Goal: Task Accomplishment & Management: Manage account settings

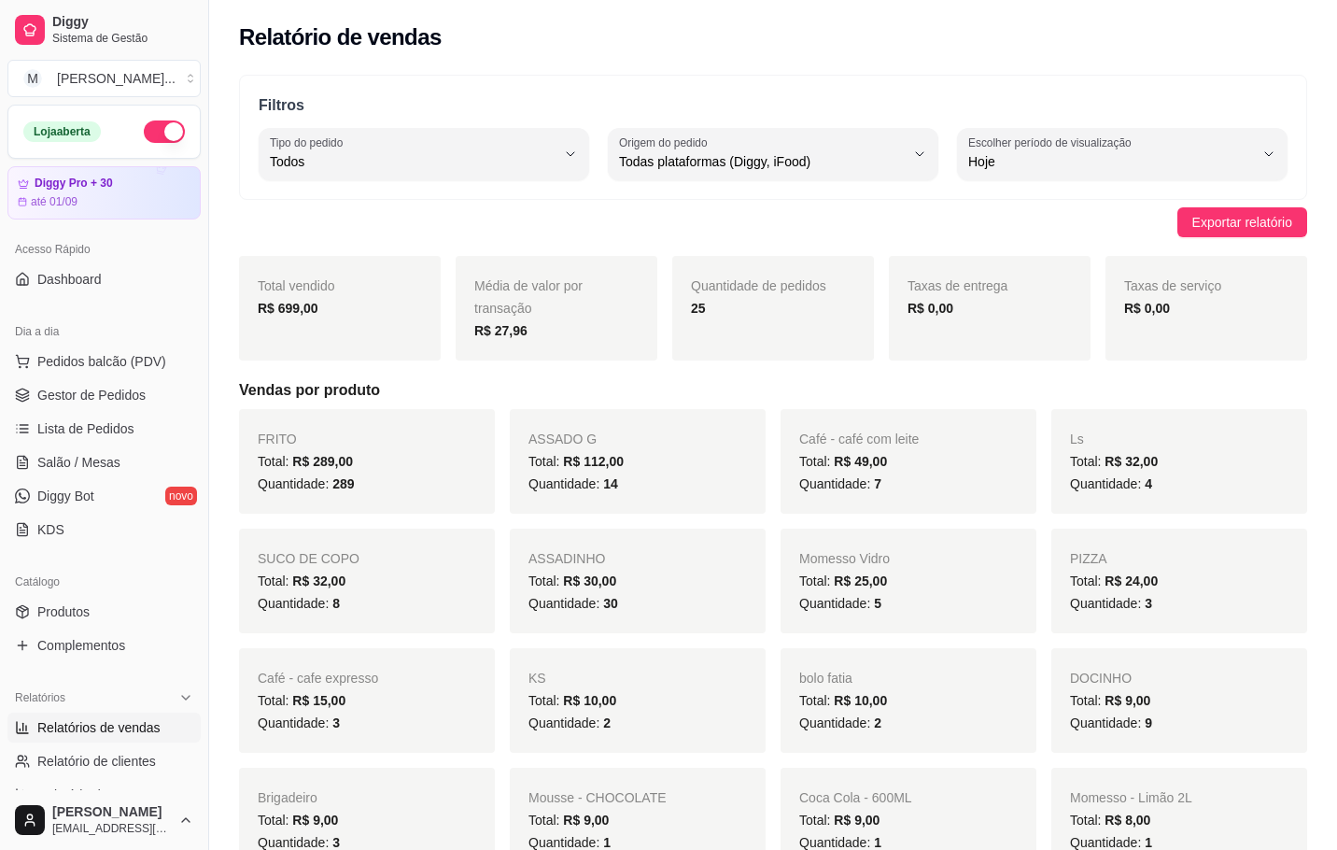
select select "ALL"
select select "0"
click at [171, 71] on button "M [PERSON_NAME] ..." at bounding box center [103, 78] width 193 height 37
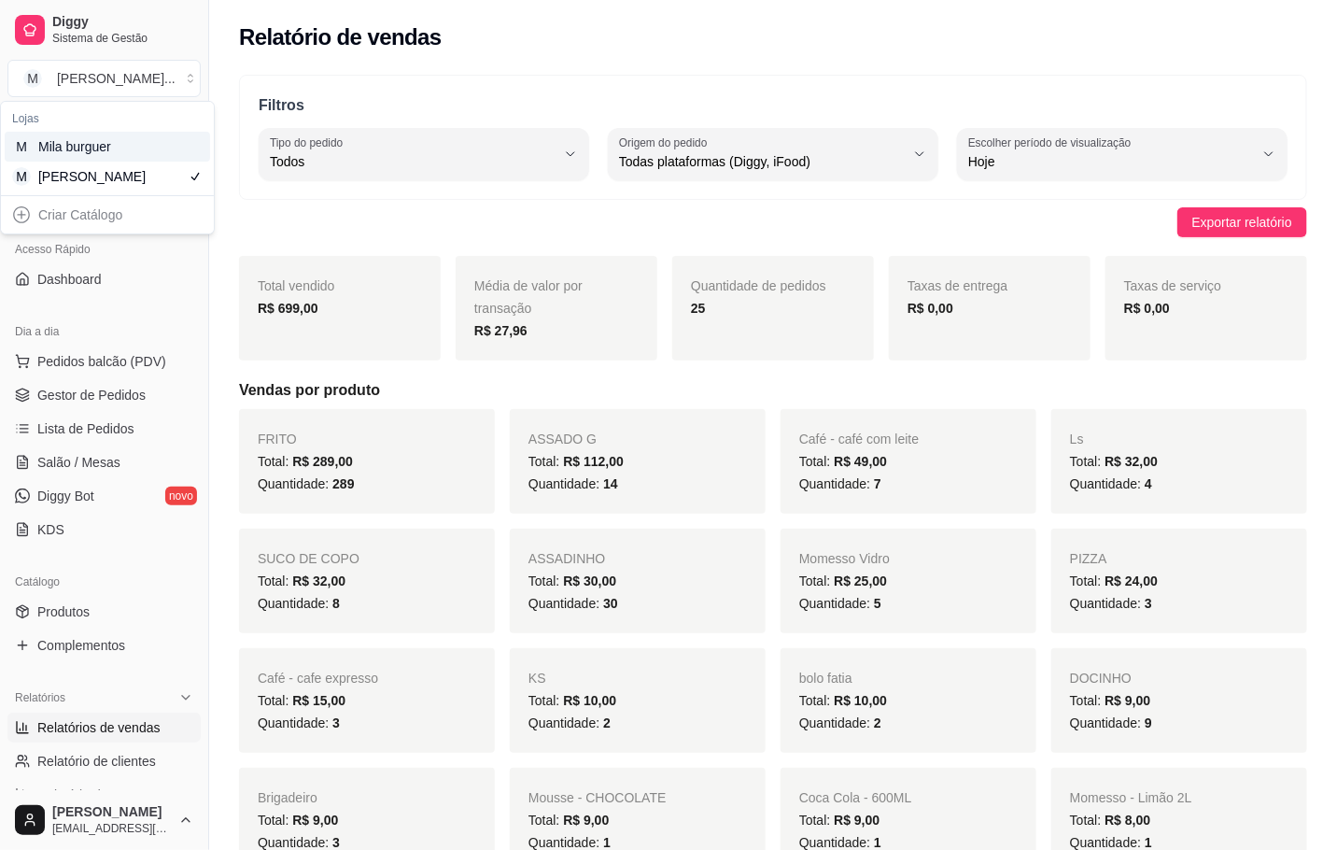
click at [162, 152] on div "M Mila burguer" at bounding box center [107, 147] width 205 height 30
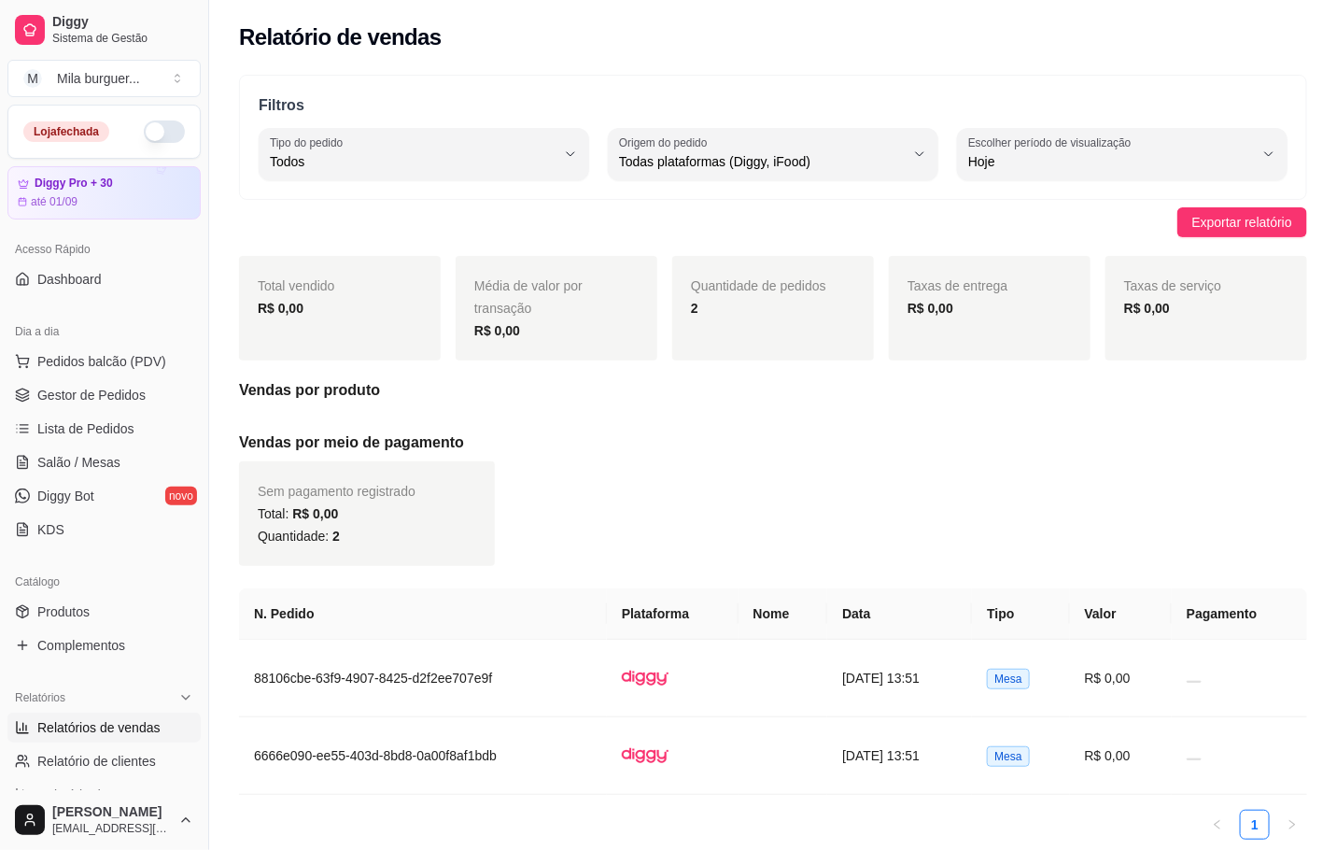
drag, startPoint x: 127, startPoint y: 134, endPoint x: 140, endPoint y: 130, distance: 13.9
click at [144, 130] on button "button" at bounding box center [164, 131] width 41 height 22
click at [130, 387] on span "Gestor de Pedidos" at bounding box center [91, 395] width 108 height 19
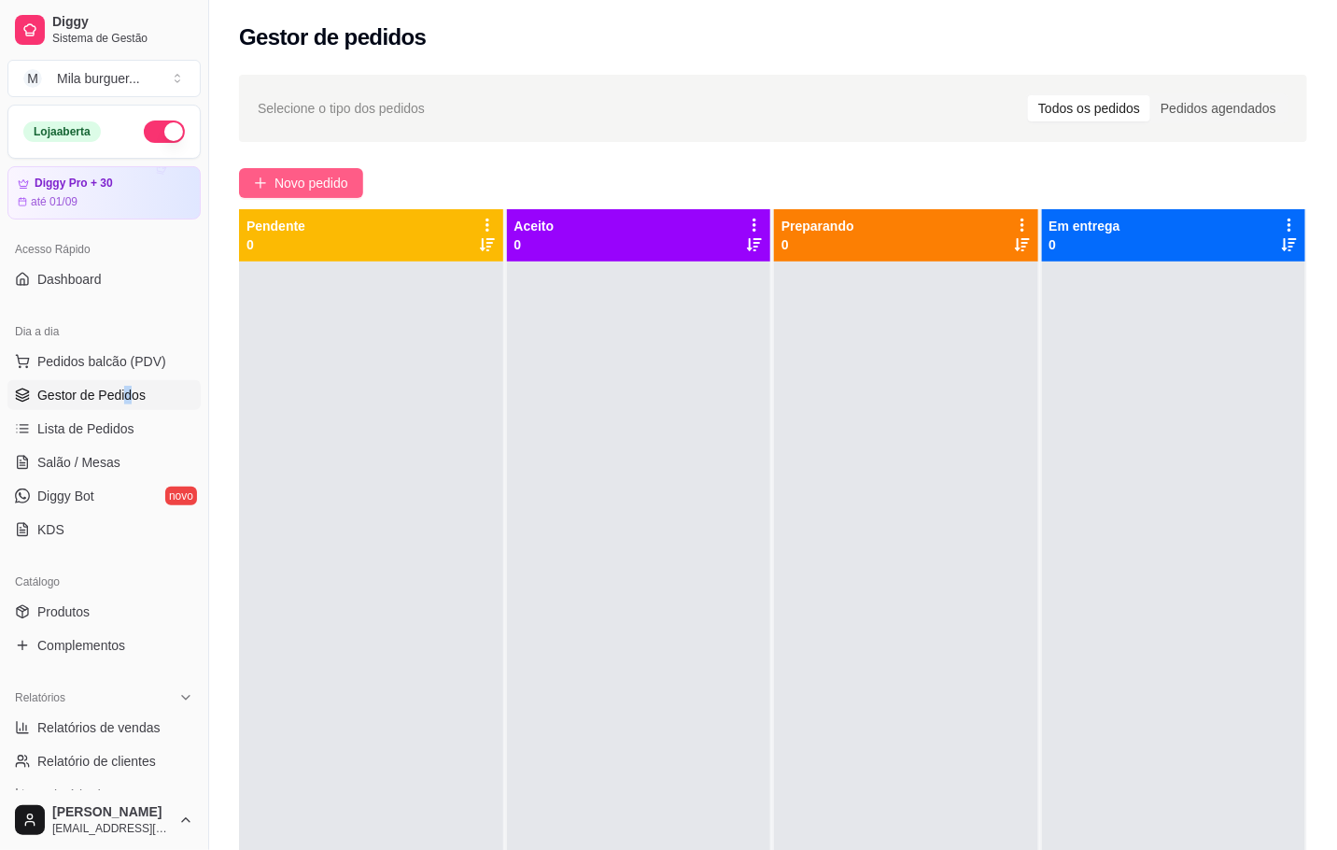
click at [336, 190] on span "Novo pedido" at bounding box center [312, 183] width 74 height 21
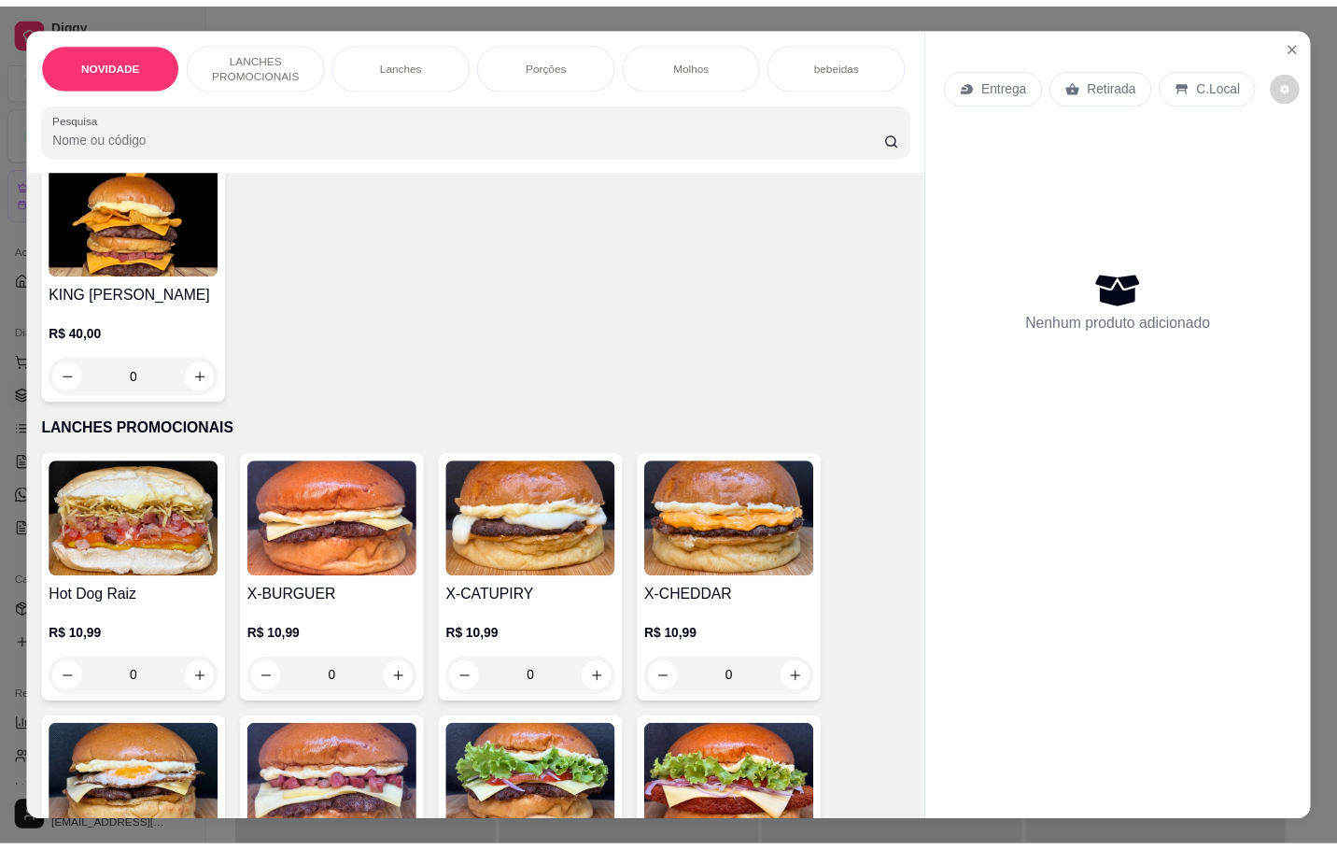
scroll to position [420, 0]
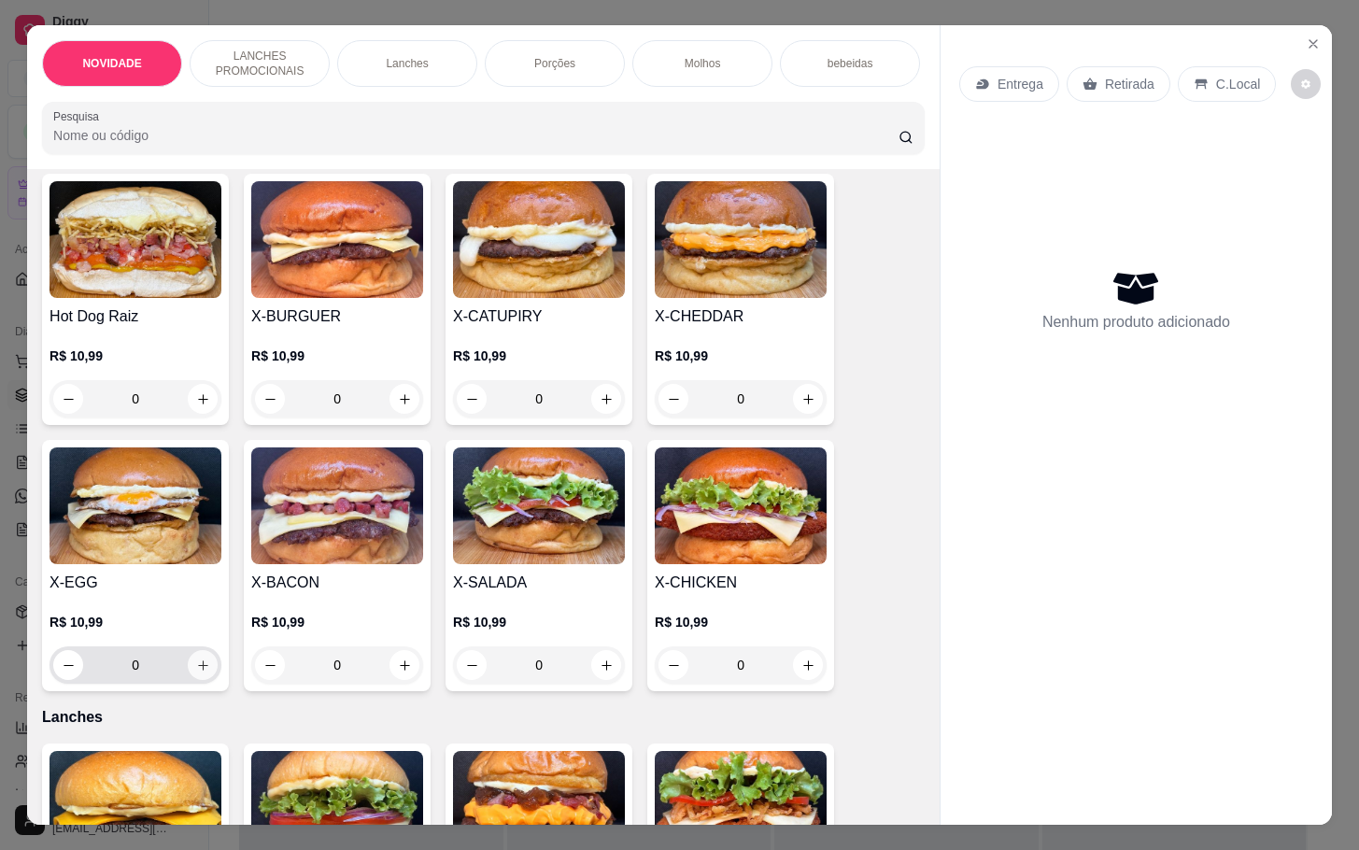
click at [196, 672] on icon "increase-product-quantity" at bounding box center [203, 665] width 14 height 14
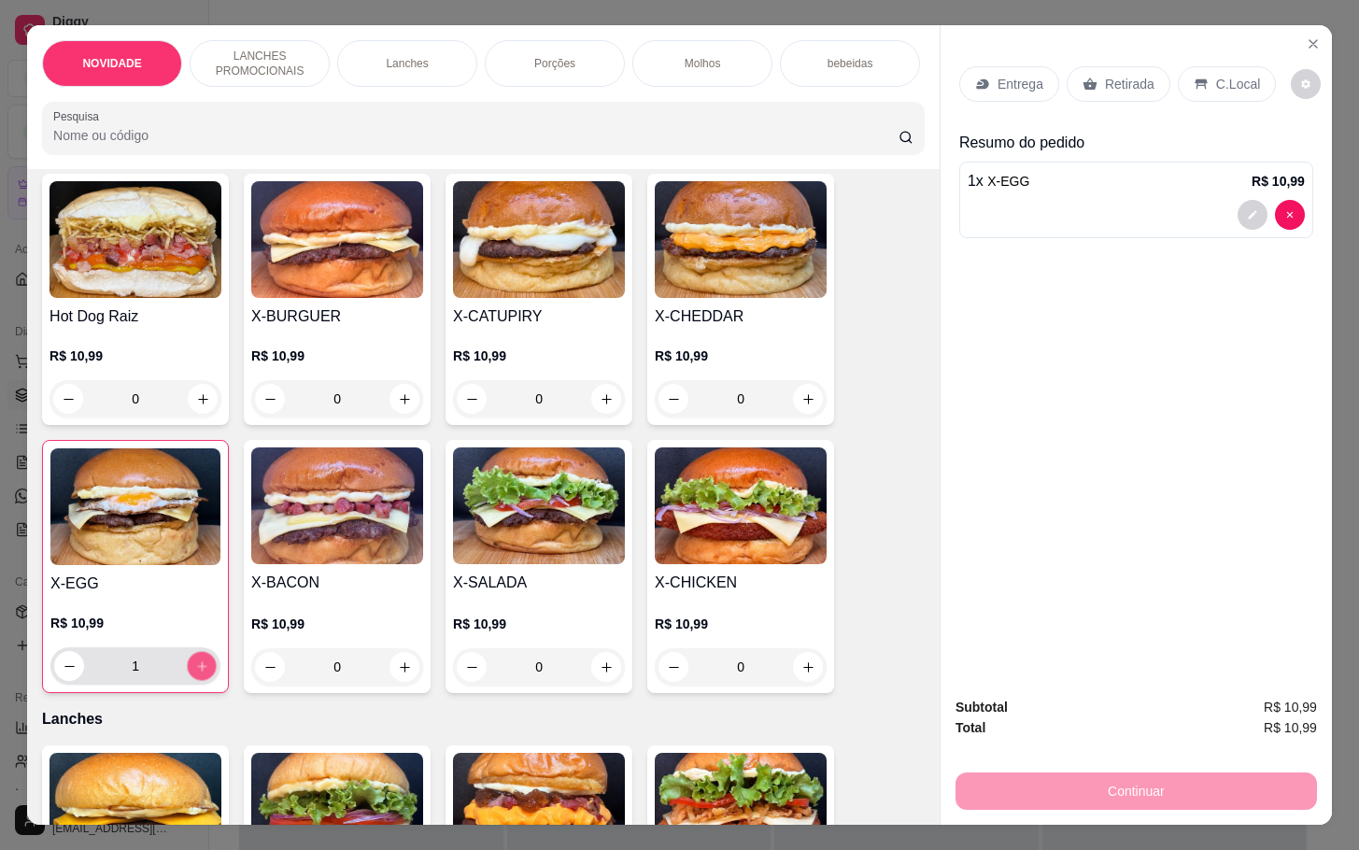
click at [196, 673] on icon "increase-product-quantity" at bounding box center [202, 666] width 14 height 14
type input "2"
click at [1091, 67] on div "Retirada" at bounding box center [1118, 83] width 104 height 35
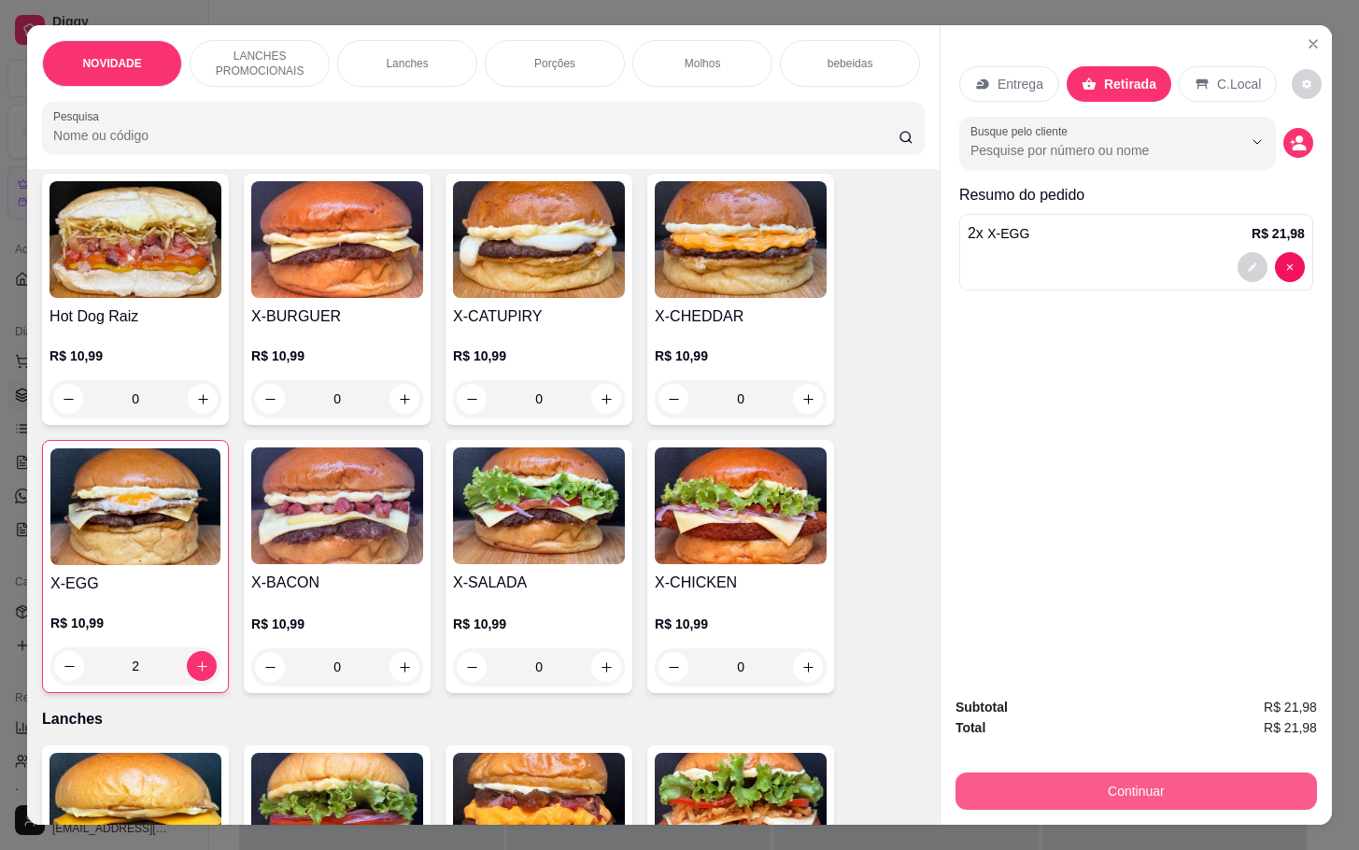
click at [1113, 782] on button "Continuar" at bounding box center [1135, 790] width 361 height 37
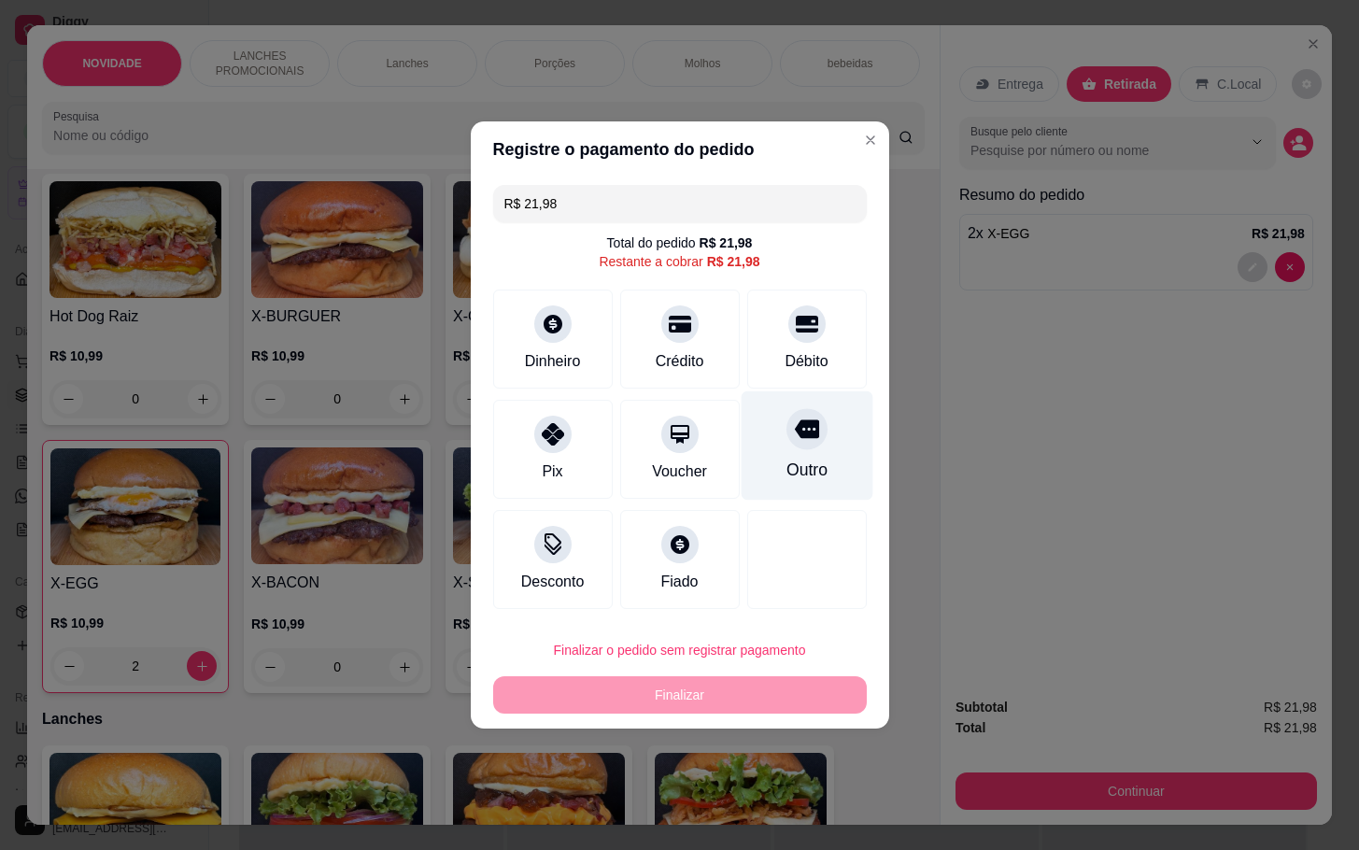
click at [786, 426] on div at bounding box center [806, 428] width 41 height 41
type input "R$ 0,00"
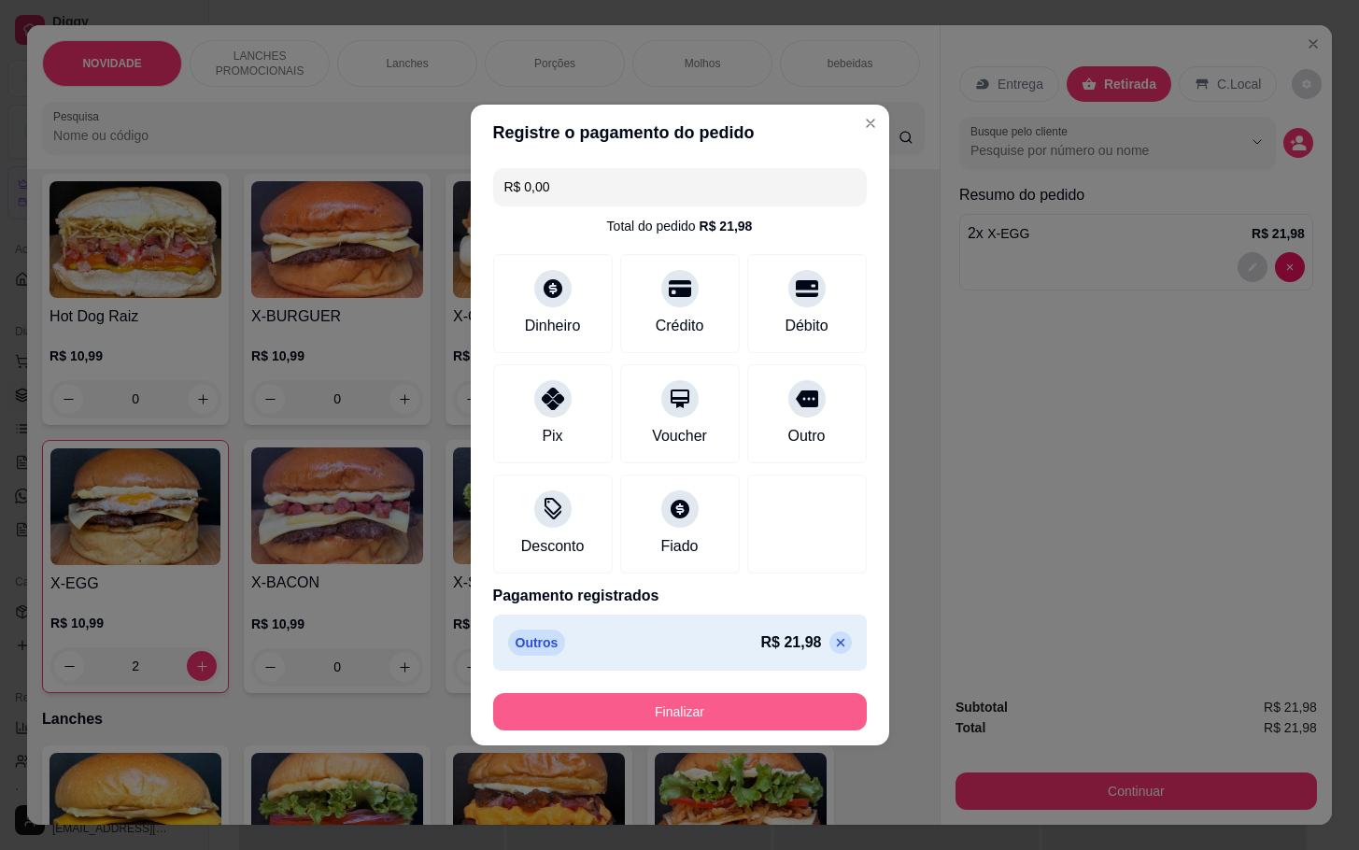
click at [724, 712] on button "Finalizar" at bounding box center [679, 711] width 373 height 37
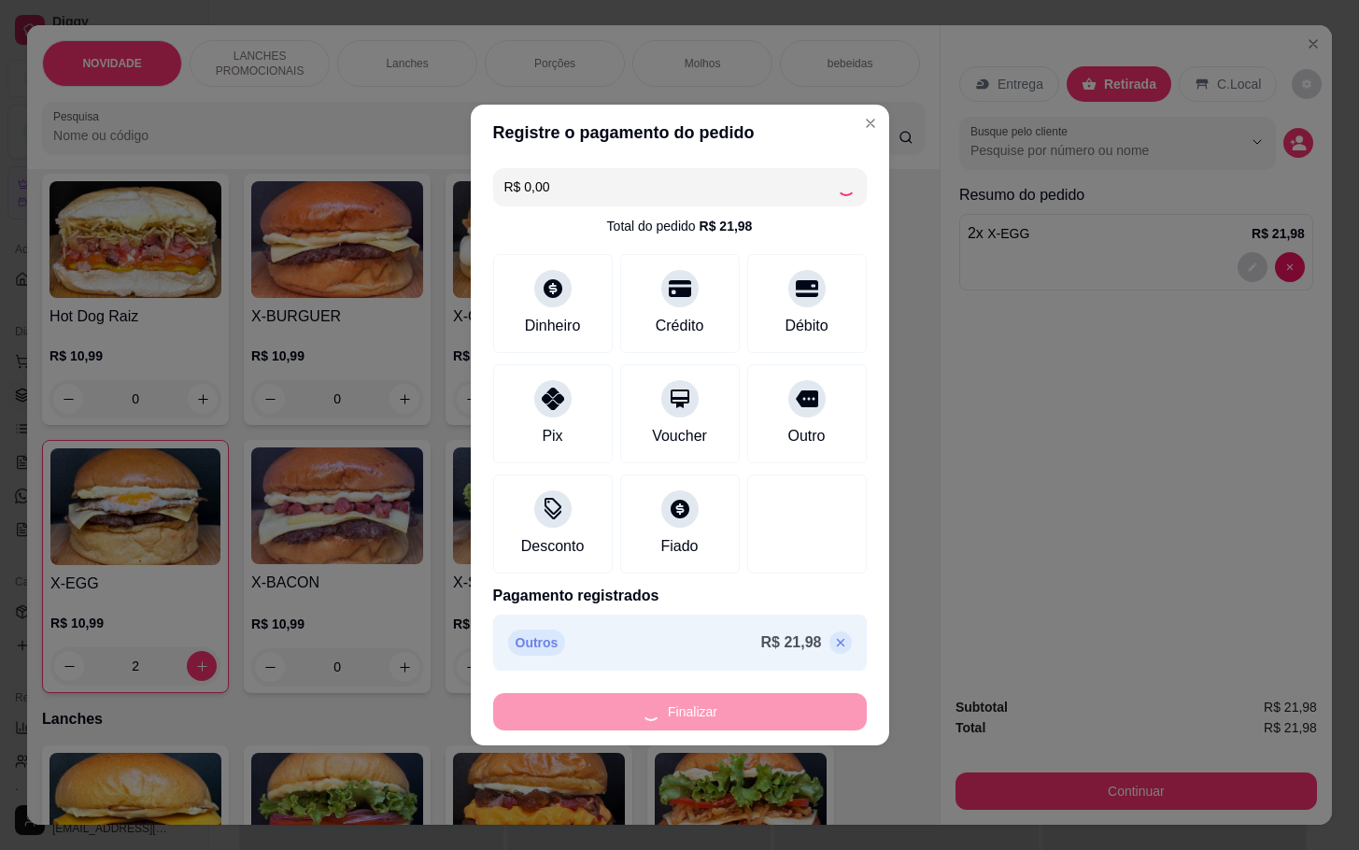
type input "0"
type input "-R$ 21,98"
